Goal: Transaction & Acquisition: Purchase product/service

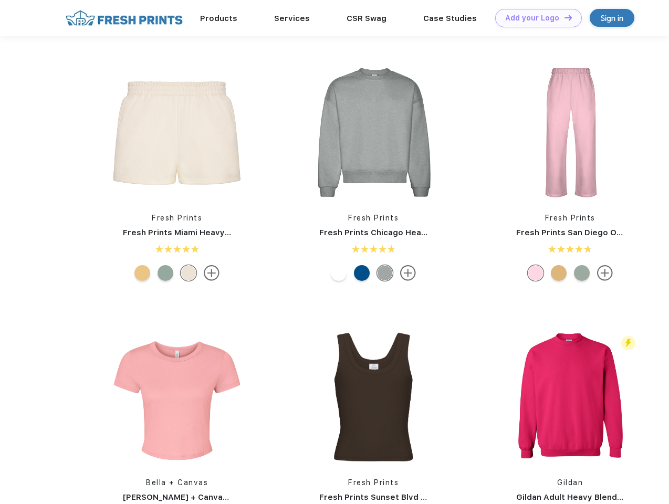
click at [535, 18] on link "Add your Logo Design Tool" at bounding box center [539, 18] width 87 height 18
click at [0, 0] on div "Design Tool" at bounding box center [0, 0] width 0 height 0
click at [564, 17] on link "Add your Logo Design Tool" at bounding box center [539, 18] width 87 height 18
click at [177, 132] on img at bounding box center [177, 133] width 140 height 140
click at [142, 273] on div at bounding box center [143, 273] width 16 height 16
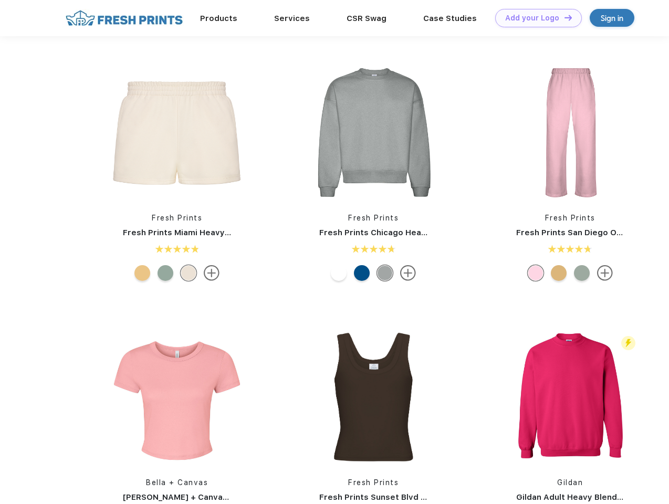
click at [166, 273] on div at bounding box center [166, 273] width 16 height 16
click at [189, 273] on div at bounding box center [189, 273] width 16 height 16
click at [374, 132] on img at bounding box center [374, 133] width 140 height 140
click at [339, 273] on div at bounding box center [339, 273] width 16 height 16
click at [362, 273] on div at bounding box center [362, 273] width 16 height 16
